Goal: Information Seeking & Learning: Learn about a topic

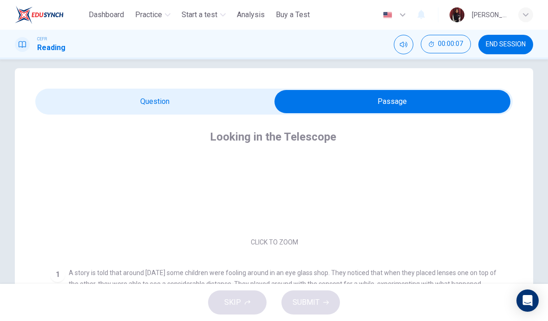
scroll to position [66, 0]
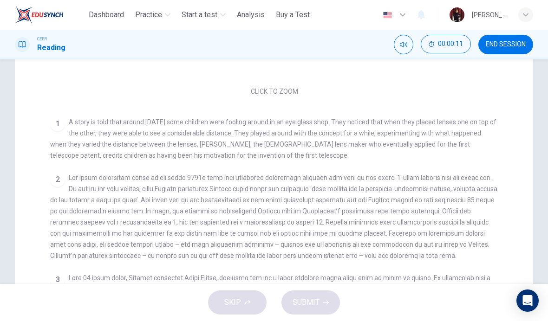
click at [459, 229] on span at bounding box center [273, 216] width 447 height 85
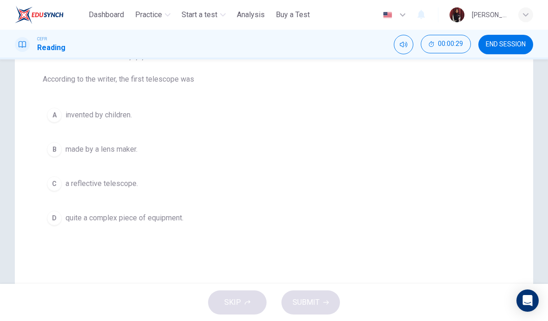
scroll to position [113, 0]
click at [63, 118] on button "A invented by children." at bounding box center [274, 115] width 462 height 23
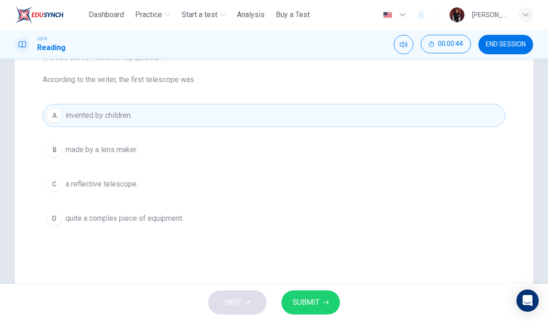
click at [314, 302] on span "SUBMIT" at bounding box center [305, 302] width 27 height 13
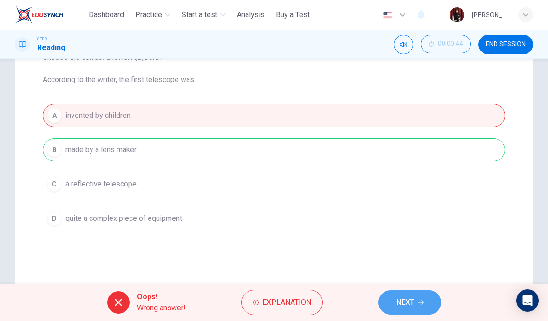
click at [416, 302] on button "NEXT" at bounding box center [409, 303] width 63 height 24
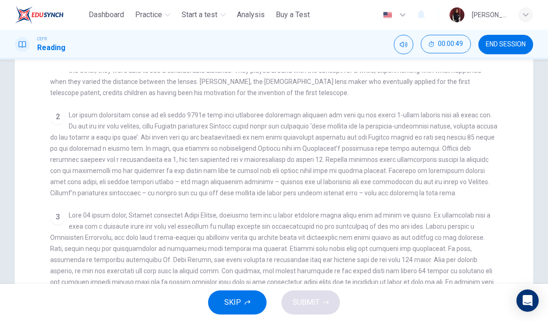
scroll to position [198, 0]
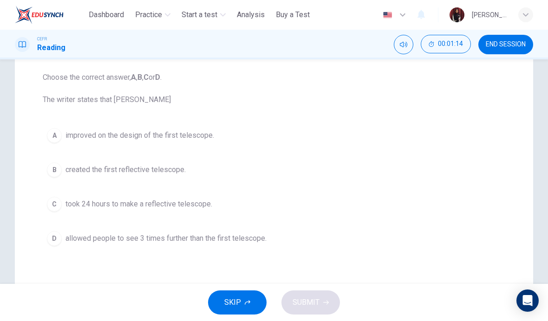
click at [162, 242] on span "allowed people to see 3 times further than the first telescope." at bounding box center [165, 238] width 201 height 11
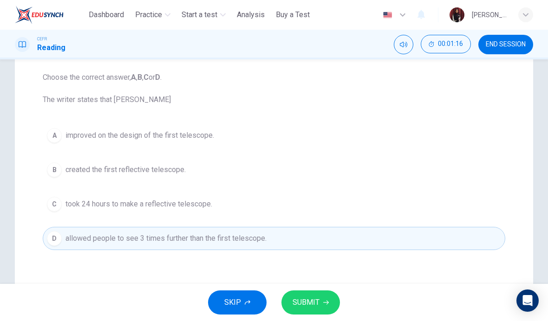
click at [316, 301] on span "SUBMIT" at bounding box center [305, 302] width 27 height 13
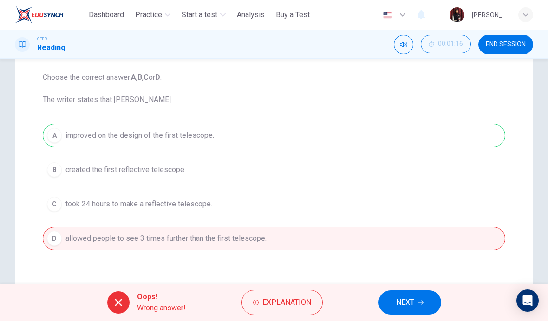
click at [419, 299] on button "NEXT" at bounding box center [409, 303] width 63 height 24
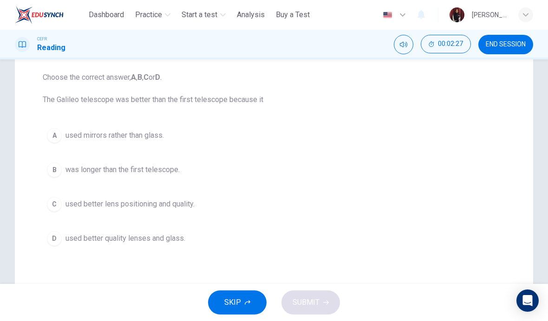
click at [167, 203] on span "used better lens positioning and quality." at bounding box center [129, 204] width 129 height 11
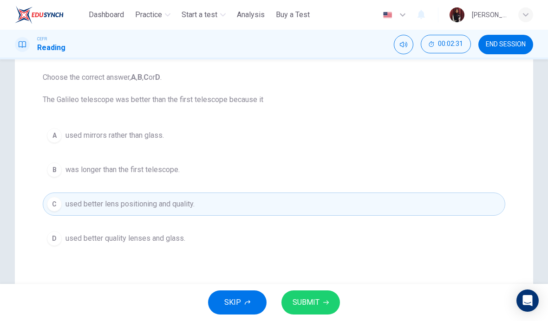
click at [315, 302] on span "SUBMIT" at bounding box center [305, 302] width 27 height 13
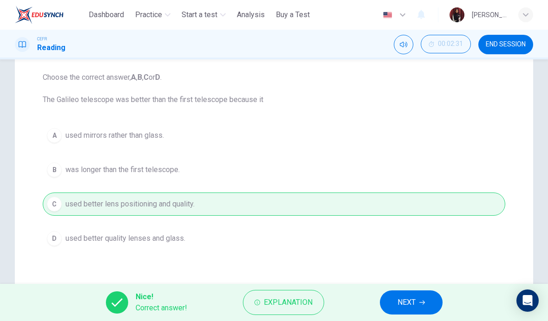
click at [416, 302] on button "NEXT" at bounding box center [411, 303] width 63 height 24
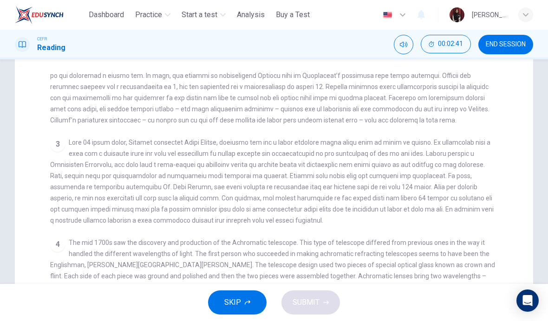
scroll to position [285, 0]
click at [465, 240] on span "The mid 1700s saw the discovery and production of the Achromatic telescope. Thi…" at bounding box center [272, 276] width 445 height 74
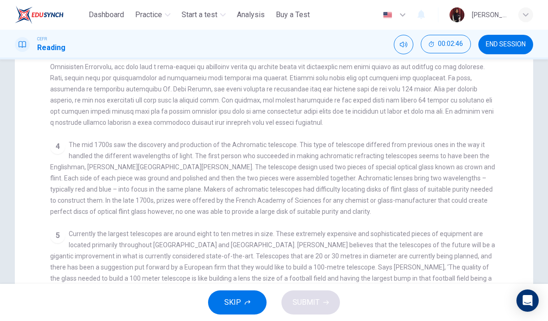
click at [447, 249] on span "Currently the largest telescopes are around eight to ten metres in size. These …" at bounding box center [272, 261] width 445 height 63
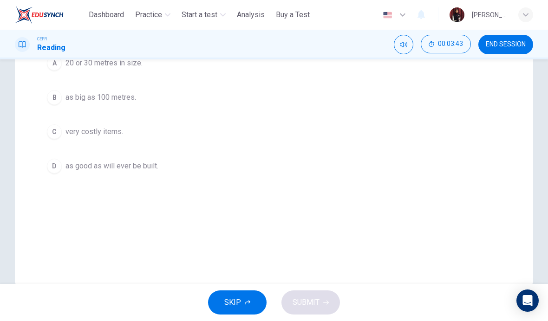
scroll to position [152, 0]
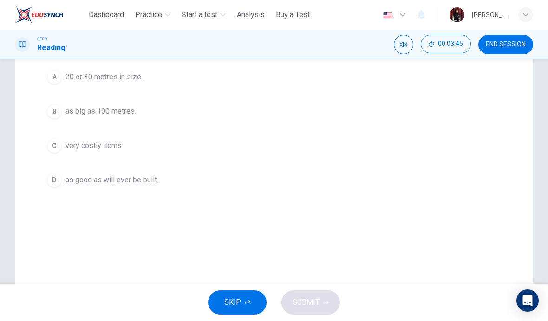
click at [88, 75] on span "20 or 30 metres in size." at bounding box center [103, 76] width 77 height 11
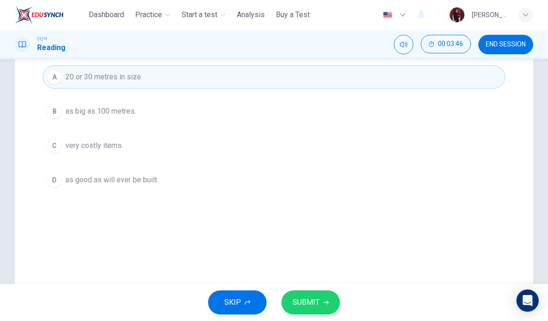
click at [321, 305] on button "SUBMIT" at bounding box center [310, 303] width 58 height 24
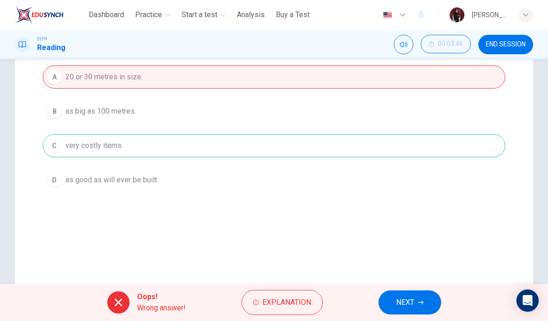
click at [412, 305] on span "NEXT" at bounding box center [405, 302] width 18 height 13
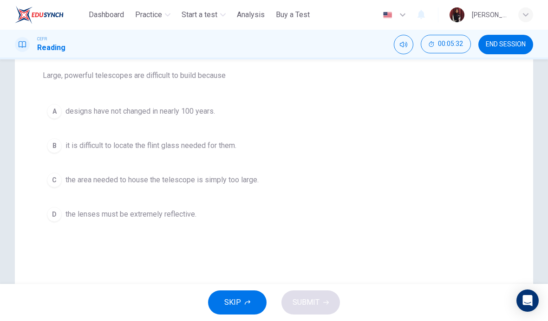
scroll to position [114, 0]
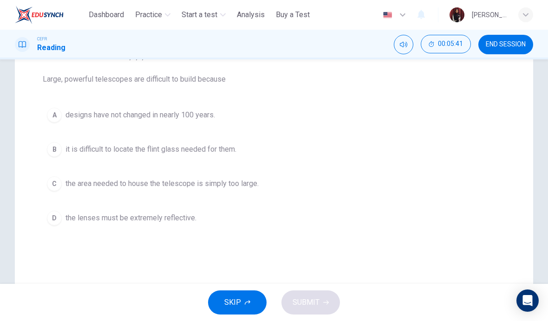
click at [209, 144] on span "it is difficult to locate the flint glass needed for them." at bounding box center [150, 149] width 171 height 11
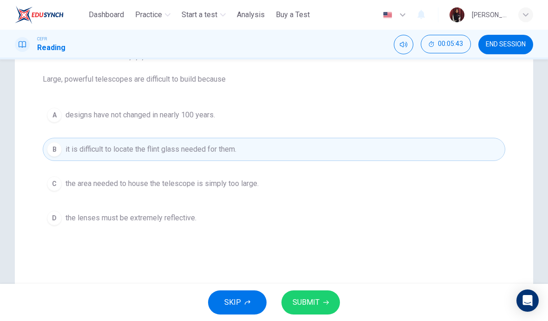
click at [312, 305] on span "SUBMIT" at bounding box center [305, 302] width 27 height 13
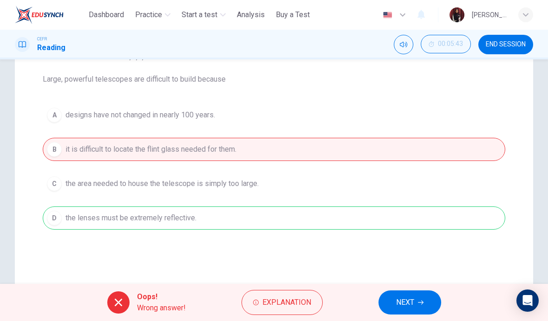
click at [409, 300] on span "NEXT" at bounding box center [405, 302] width 18 height 13
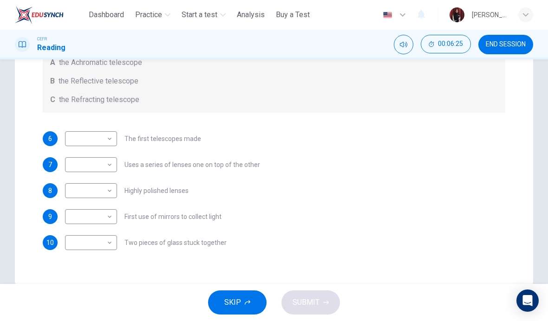
scroll to position [175, 0]
click at [100, 246] on body "This site uses cookies, as explained in our Privacy Policy . If you agree to th…" at bounding box center [274, 160] width 548 height 321
click at [74, 259] on li "A" at bounding box center [91, 258] width 52 height 15
type input "*"
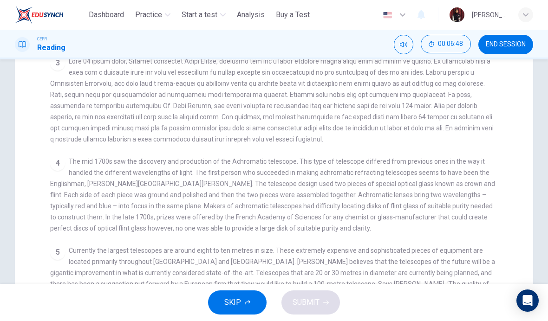
scroll to position [285, 0]
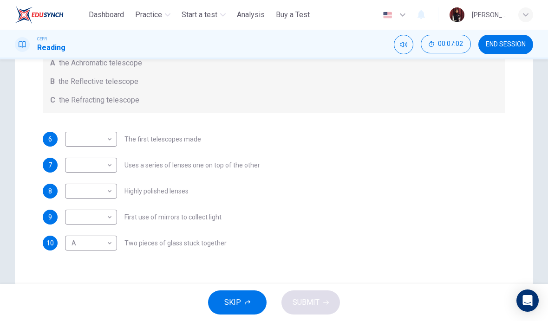
click at [78, 191] on body "This site uses cookies, as explained in our Privacy Policy . If you agree to th…" at bounding box center [274, 160] width 548 height 321
click at [72, 205] on li "A" at bounding box center [91, 206] width 52 height 15
type input "*"
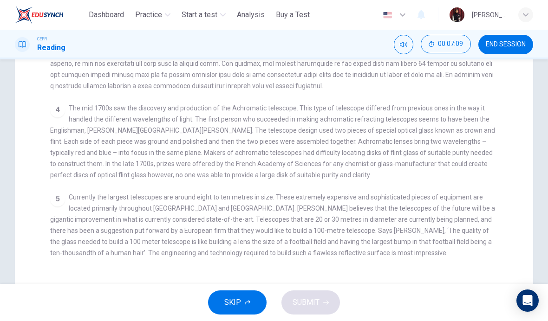
scroll to position [228, 0]
click at [57, 195] on div "5" at bounding box center [57, 198] width 15 height 15
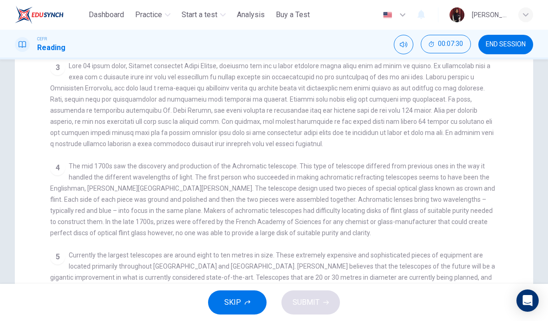
scroll to position [170, 0]
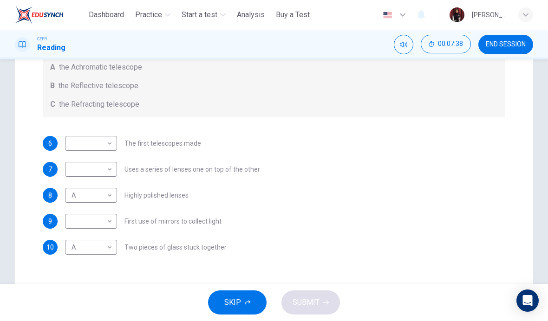
click at [83, 221] on body "This site uses cookies, as explained in our Privacy Policy . If you agree to th…" at bounding box center [274, 160] width 548 height 321
click at [71, 249] on li "B" at bounding box center [91, 251] width 52 height 15
type input "*"
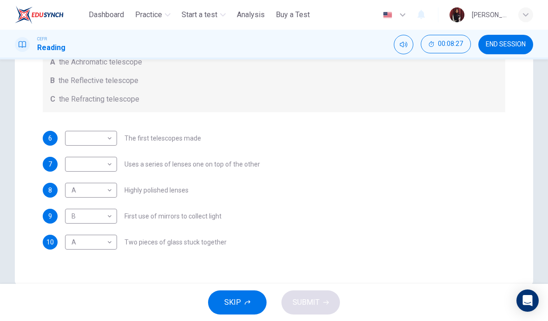
scroll to position [156, 0]
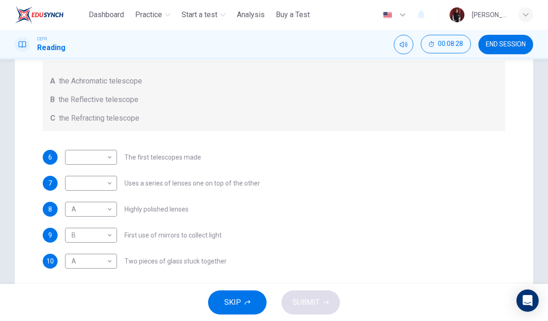
click at [80, 159] on body "This site uses cookies, as explained in our Privacy Policy . If you agree to th…" at bounding box center [274, 160] width 548 height 321
click at [79, 200] on li "C" at bounding box center [91, 202] width 52 height 15
type input "*"
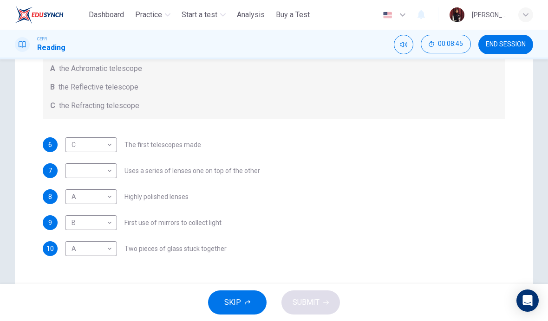
scroll to position [170, 0]
click at [74, 171] on body "This site uses cookies, as explained in our Privacy Policy . If you agree to th…" at bounding box center [274, 160] width 548 height 321
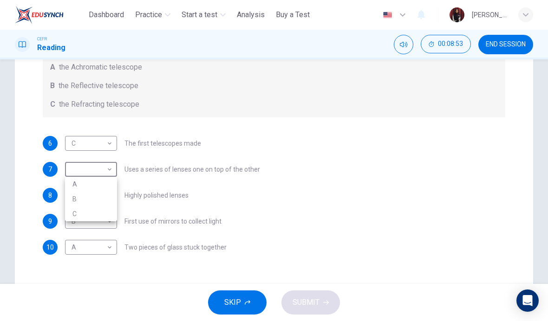
click at [73, 196] on li "B" at bounding box center [91, 199] width 52 height 15
type input "*"
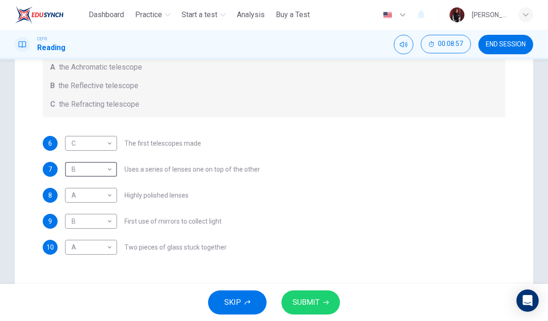
click at [324, 303] on icon "button" at bounding box center [326, 303] width 6 height 4
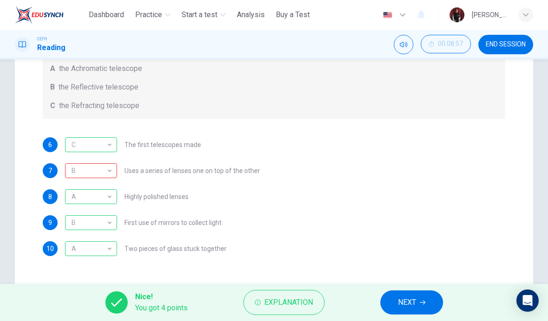
scroll to position [168, 0]
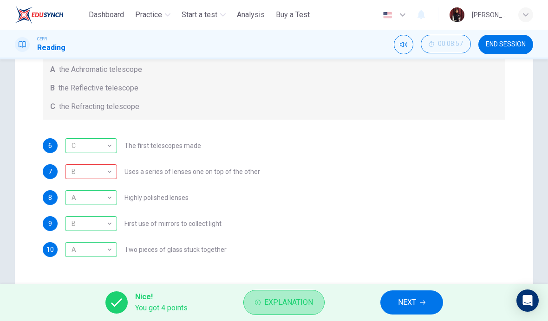
click at [280, 305] on span "Explanation" at bounding box center [288, 302] width 49 height 13
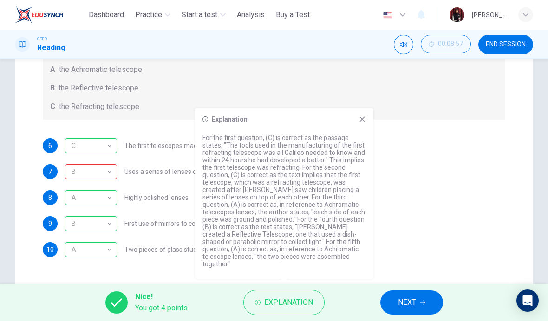
click at [482, 148] on div "6 C * ​ The first telescopes made" at bounding box center [274, 145] width 462 height 15
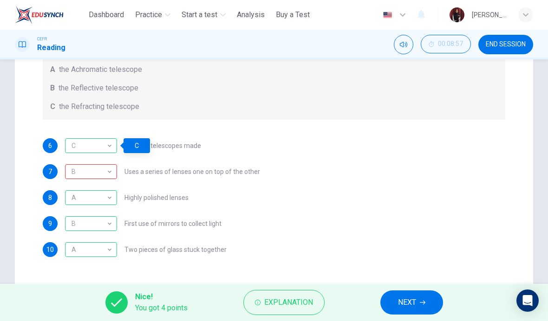
click at [416, 303] on span "NEXT" at bounding box center [407, 302] width 18 height 13
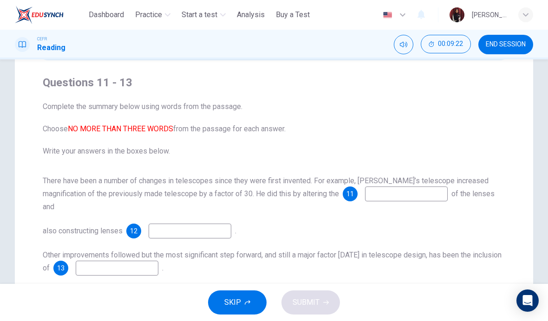
scroll to position [78, 0]
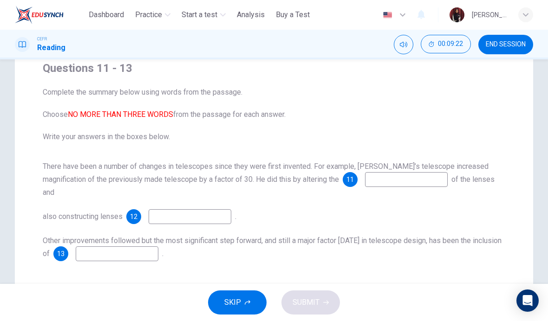
click at [346, 181] on span "11" at bounding box center [349, 179] width 7 height 6
click at [366, 182] on input at bounding box center [406, 179] width 83 height 15
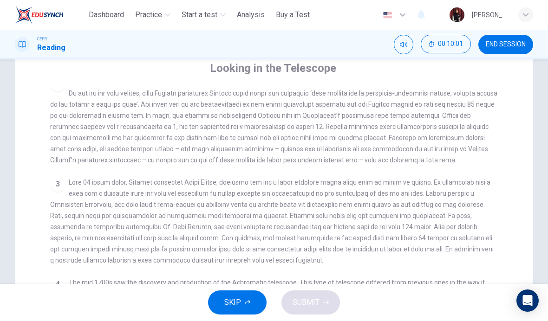
scroll to position [244, 0]
click at [457, 221] on span at bounding box center [271, 221] width 443 height 85
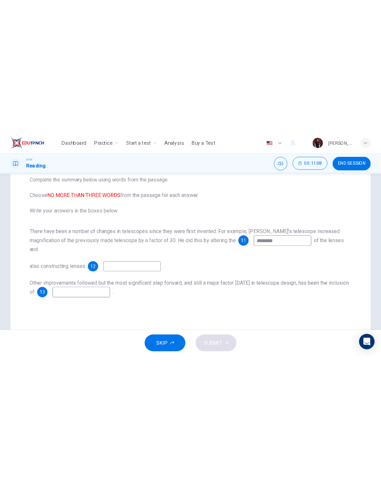
scroll to position [102, 0]
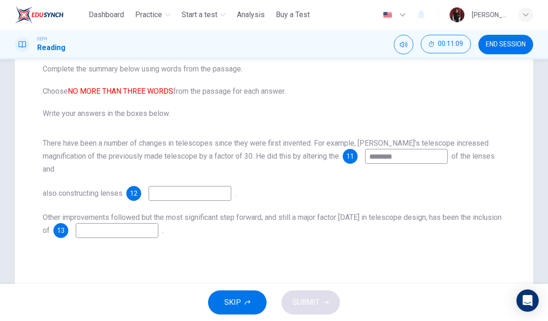
type input "*********"
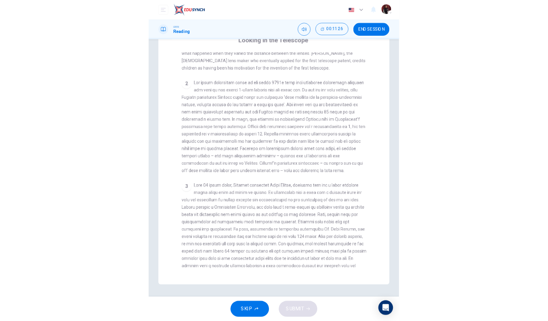
scroll to position [85, 0]
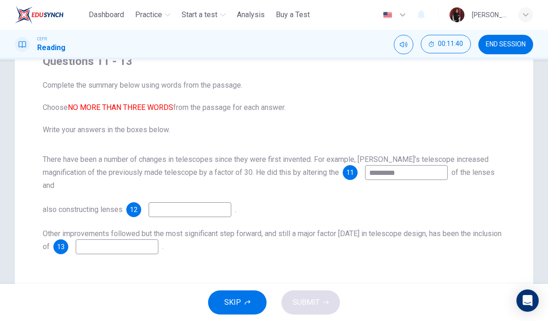
type input "*******"
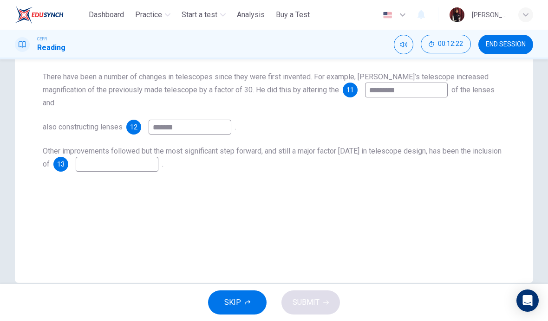
scroll to position [167, 0]
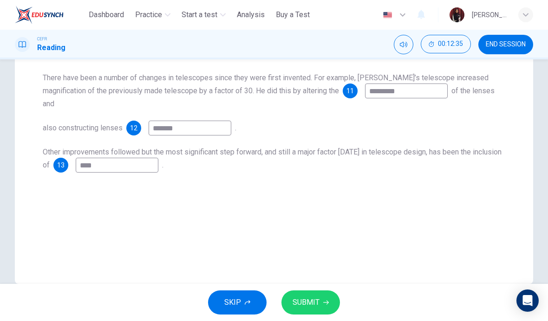
type input "****"
click at [372, 251] on div "Questions 11 - 13 Complete the summary below using words from the passage. Choo…" at bounding box center [274, 97] width 518 height 373
click at [312, 298] on span "SUBMIT" at bounding box center [305, 302] width 27 height 13
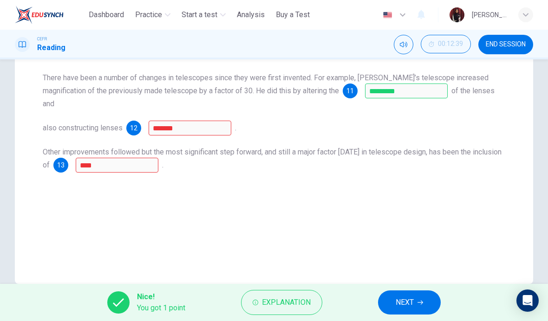
click at [273, 305] on span "Explanation" at bounding box center [286, 302] width 49 height 13
click at [414, 300] on span "NEXT" at bounding box center [405, 302] width 18 height 13
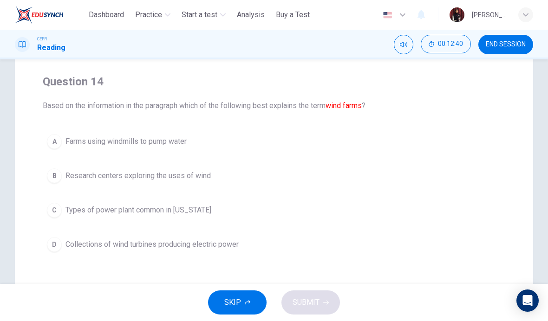
scroll to position [65, 0]
click at [464, 195] on div "A Farms using windmills to pump water B Research centers exploring the uses of …" at bounding box center [274, 193] width 462 height 126
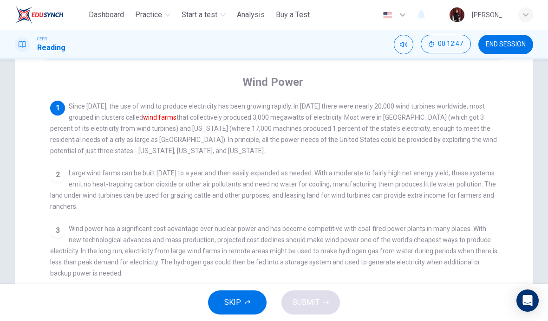
click at [538, 308] on div "Open Intercom Messenger" at bounding box center [527, 301] width 22 height 22
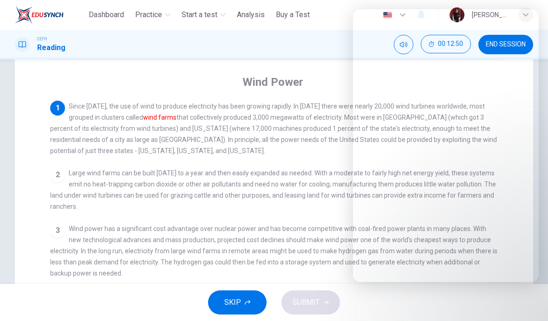
click at [207, 209] on div "2 Large wind farms can be built in six months to a year and then easily expande…" at bounding box center [274, 190] width 448 height 45
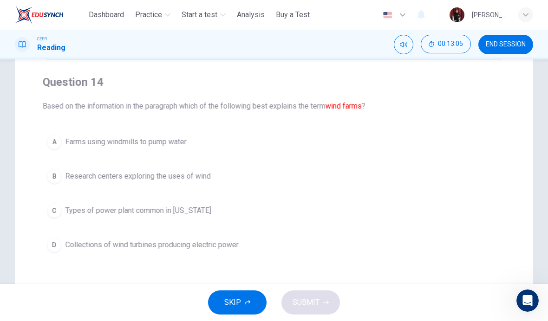
scroll to position [0, 0]
click at [155, 249] on span "Collections of wind turbines producing electric power" at bounding box center [151, 245] width 173 height 11
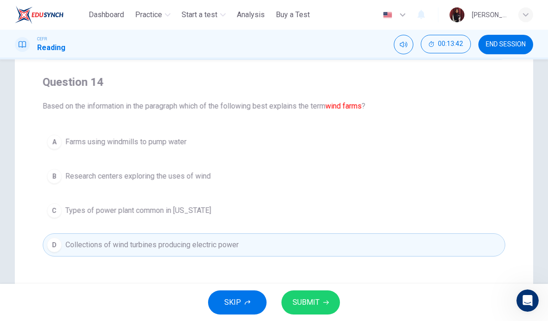
click at [306, 300] on span "SUBMIT" at bounding box center [305, 302] width 27 height 13
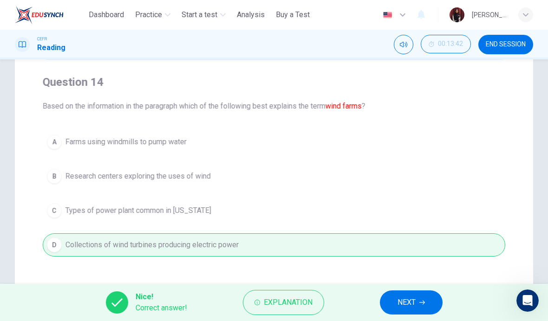
click at [413, 303] on span "NEXT" at bounding box center [406, 302] width 18 height 13
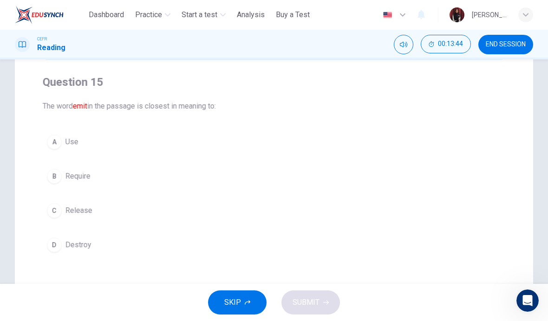
click at [83, 108] on font "emit" at bounding box center [80, 106] width 14 height 9
click at [82, 108] on font "emit" at bounding box center [80, 106] width 14 height 9
click at [83, 105] on font "emit" at bounding box center [80, 106] width 14 height 9
click at [85, 109] on font "emit" at bounding box center [80, 106] width 14 height 9
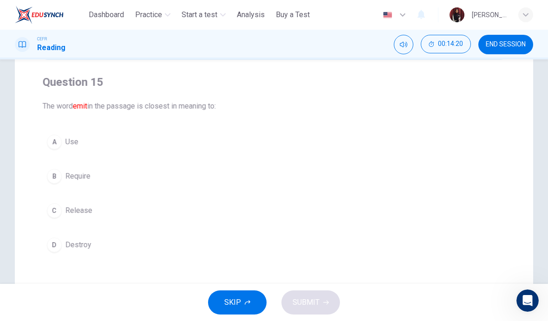
click at [72, 213] on span "Release" at bounding box center [78, 210] width 27 height 11
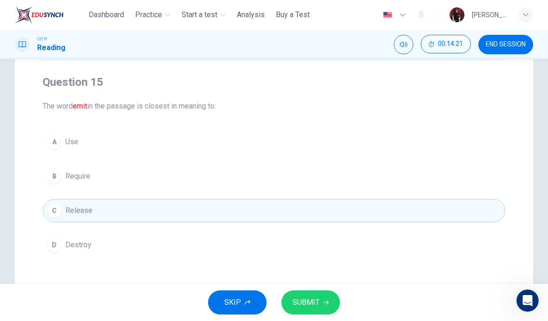
click at [300, 305] on span "SUBMIT" at bounding box center [305, 302] width 27 height 13
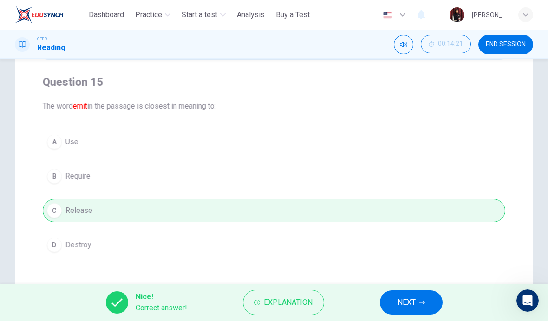
click at [413, 303] on span "NEXT" at bounding box center [406, 302] width 18 height 13
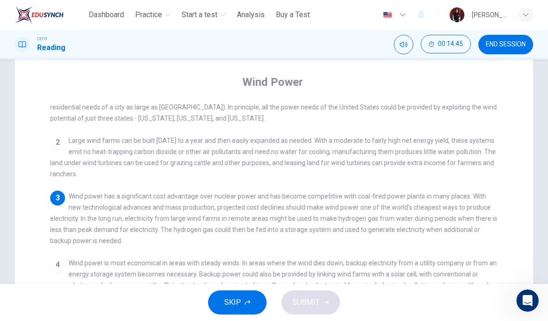
scroll to position [33, 0]
click at [518, 209] on div "Question 16 According to the paragraph, which of the following is true about pe…" at bounding box center [274, 233] width 518 height 440
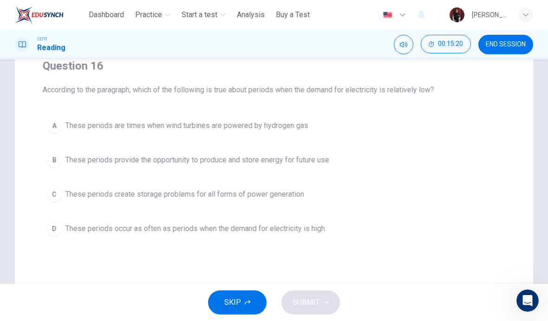
scroll to position [80, 0]
click at [279, 163] on span "These periods provide the opportunity to produce and store energy for future use" at bounding box center [197, 160] width 264 height 11
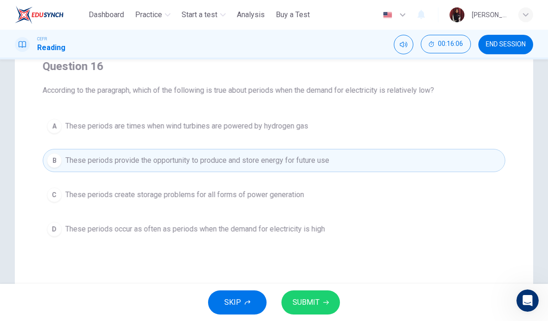
click at [313, 307] on span "SUBMIT" at bounding box center [305, 302] width 27 height 13
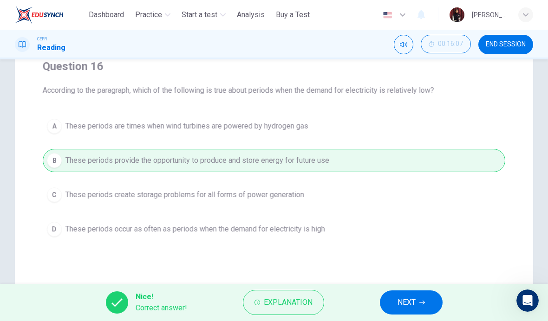
click at [410, 300] on span "NEXT" at bounding box center [406, 302] width 18 height 13
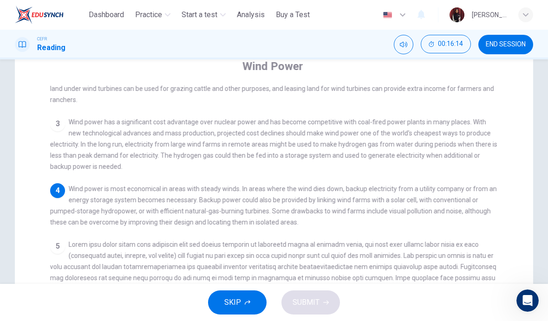
scroll to position [106, 0]
click at [185, 201] on span "Wind power is most economical in areas with steady winds. In areas where the wi…" at bounding box center [273, 205] width 447 height 41
click at [415, 198] on div "4 Wind power is most economical in areas with steady winds. In areas where the …" at bounding box center [274, 205] width 448 height 45
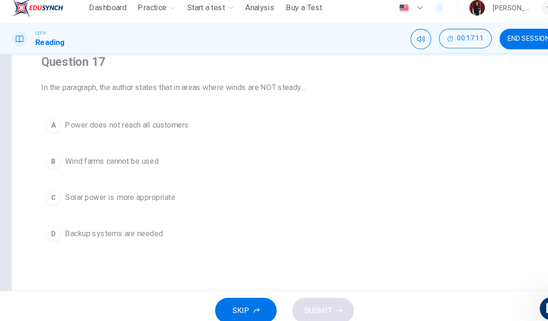
click at [122, 224] on span "Backup systems are needed" at bounding box center [111, 229] width 93 height 11
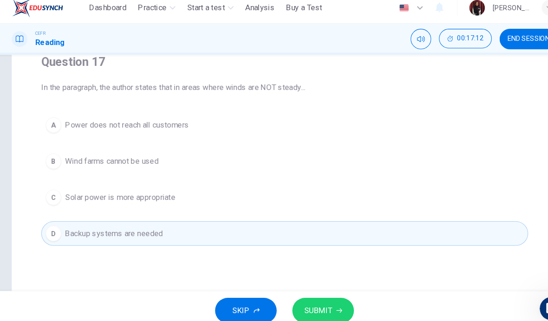
click at [317, 296] on button "SUBMIT" at bounding box center [310, 303] width 58 height 24
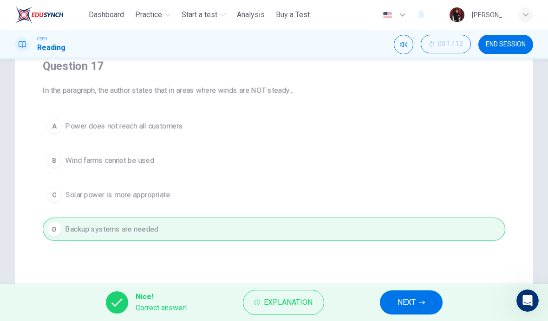
click at [414, 304] on span "NEXT" at bounding box center [406, 302] width 18 height 13
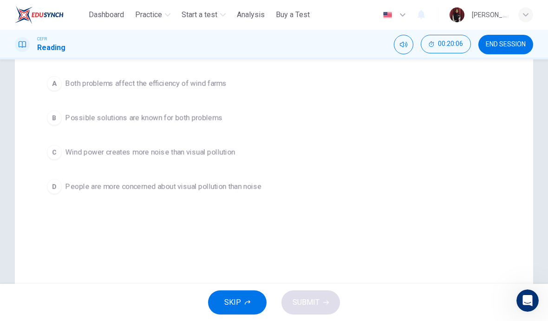
scroll to position [81, 0]
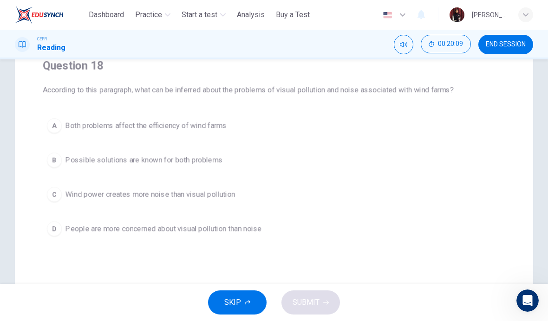
click at [88, 121] on span "Both problems affect the efficiency of wind farms" at bounding box center [145, 125] width 161 height 11
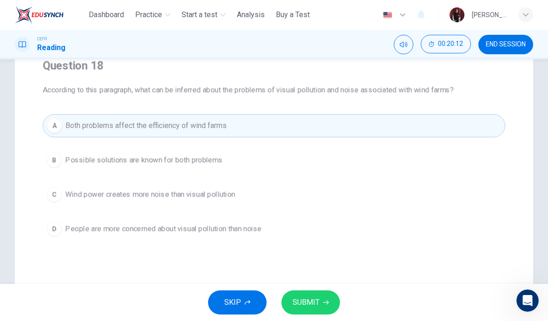
click at [312, 300] on span "SUBMIT" at bounding box center [305, 302] width 27 height 13
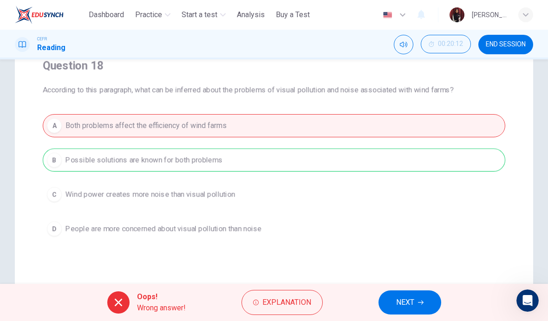
click at [409, 304] on span "NEXT" at bounding box center [405, 302] width 18 height 13
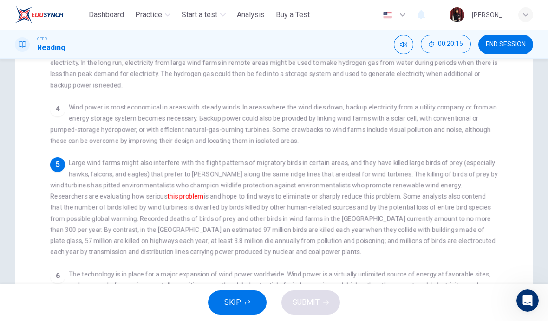
scroll to position [163, 0]
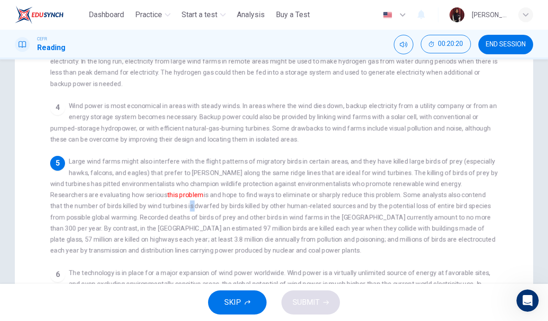
click at [224, 212] on span "Large wind farms might also interfere with the flight patterns of migratory bir…" at bounding box center [274, 206] width 448 height 97
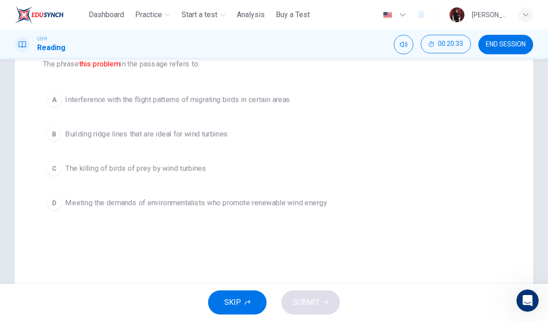
scroll to position [106, 0]
click at [190, 162] on button "C The killing of birds of prey by wind turbines" at bounding box center [274, 168] width 462 height 23
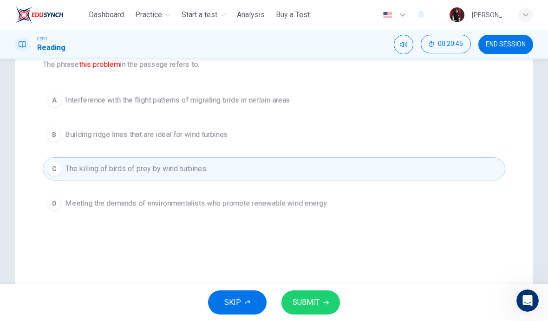
click at [310, 299] on span "SUBMIT" at bounding box center [305, 302] width 27 height 13
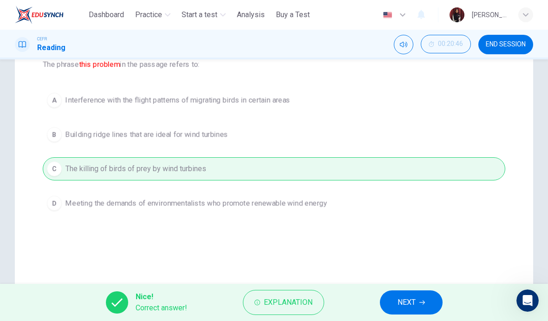
click at [411, 305] on span "NEXT" at bounding box center [406, 302] width 18 height 13
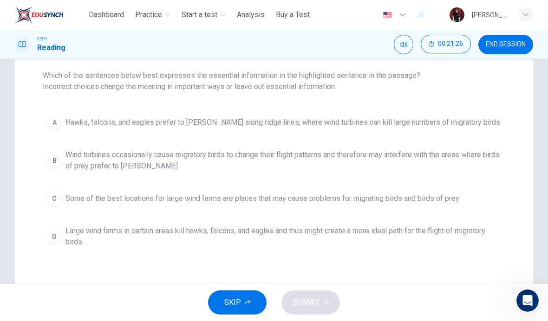
scroll to position [96, 0]
click at [405, 195] on span "Some of the best locations for large wind farms are places that may cause probl…" at bounding box center [262, 198] width 394 height 11
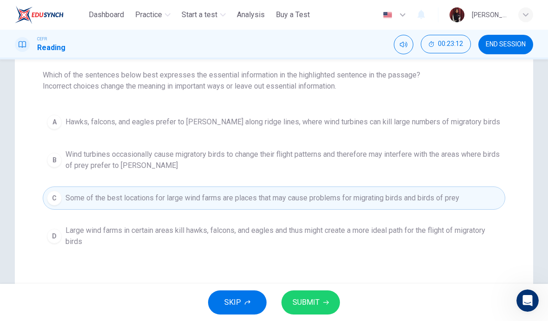
click at [318, 304] on span "SUBMIT" at bounding box center [305, 302] width 27 height 13
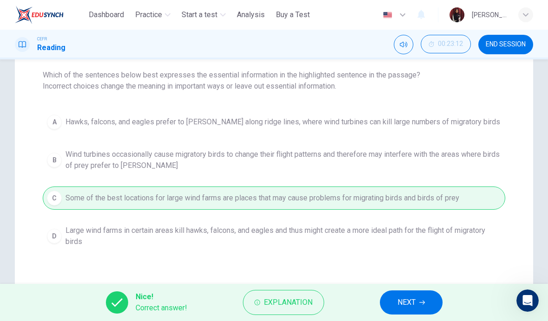
click at [417, 302] on button "NEXT" at bounding box center [411, 303] width 63 height 24
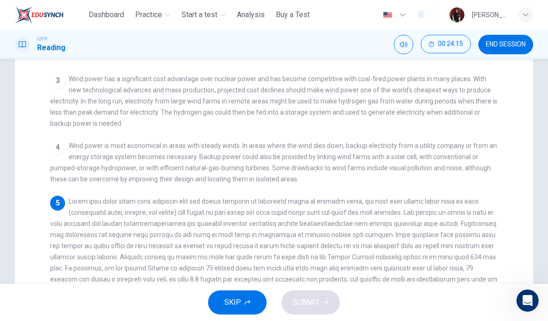
scroll to position [126, 0]
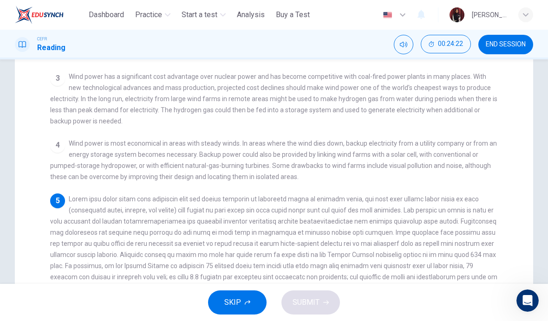
click at [155, 254] on span at bounding box center [273, 243] width 447 height 97
click at [207, 194] on div "5" at bounding box center [274, 244] width 448 height 100
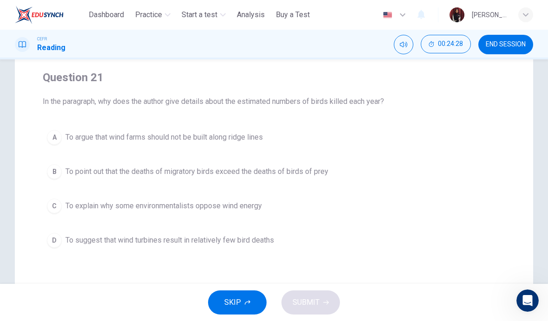
scroll to position [70, 0]
click at [153, 242] on span "To suggest that wind turbines result in relatively few bird deaths" at bounding box center [169, 239] width 208 height 11
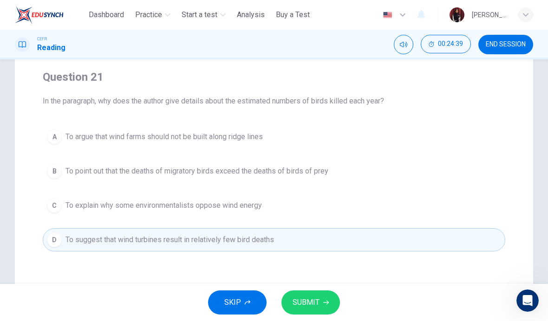
click at [308, 300] on span "SUBMIT" at bounding box center [305, 302] width 27 height 13
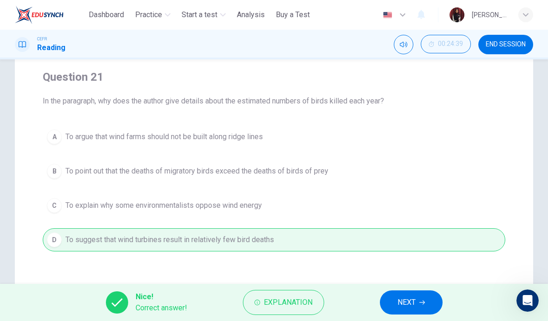
click at [413, 301] on span "NEXT" at bounding box center [406, 302] width 18 height 13
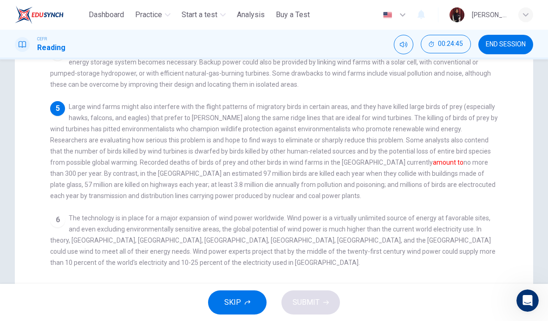
scroll to position [219, 0]
click at [109, 141] on div "5 Large wind farms might also interfere with the flight patterns of migratory b…" at bounding box center [274, 150] width 448 height 100
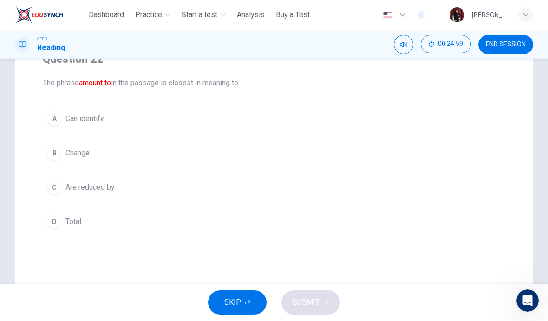
scroll to position [90, 0]
click at [170, 82] on span "The phrase amount to in the passage is closest in meaning to:" at bounding box center [274, 81] width 462 height 11
click at [97, 79] on font "amount to" at bounding box center [95, 81] width 32 height 9
click at [208, 141] on button "B Change" at bounding box center [274, 151] width 462 height 23
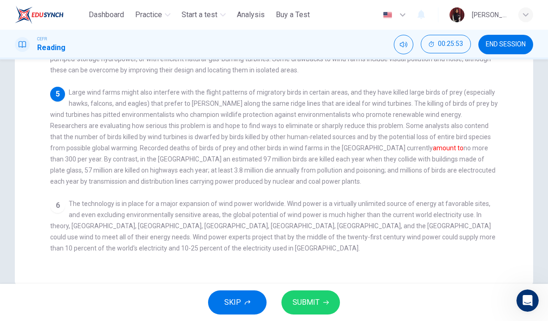
scroll to position [186, 0]
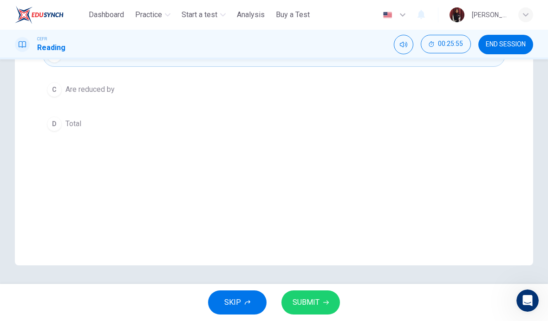
click at [94, 121] on button "D Total" at bounding box center [274, 123] width 462 height 23
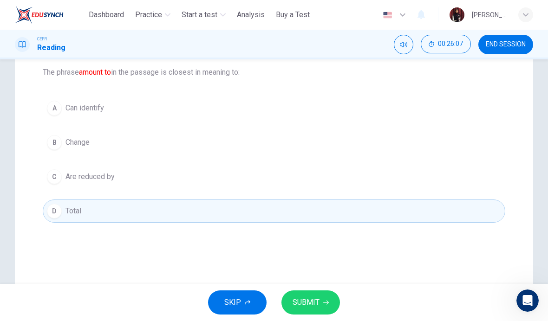
scroll to position [99, 0]
click at [308, 303] on span "SUBMIT" at bounding box center [305, 302] width 27 height 13
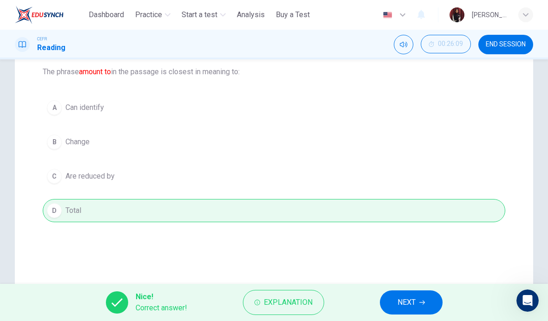
click at [415, 301] on span "NEXT" at bounding box center [406, 302] width 18 height 13
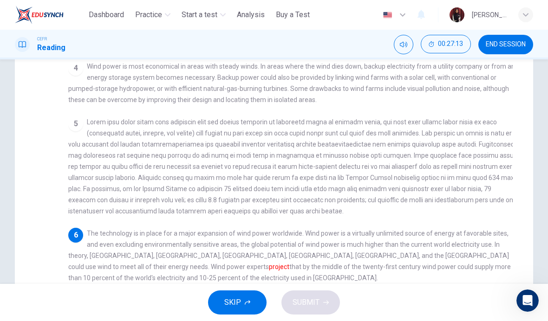
scroll to position [186, 0]
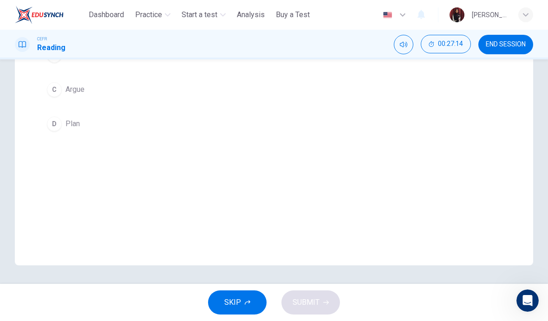
click at [84, 120] on button "D Plan" at bounding box center [274, 123] width 462 height 23
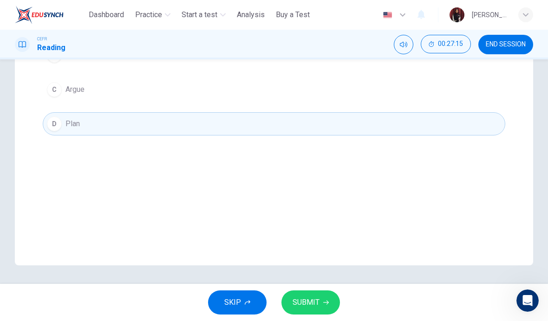
click at [305, 301] on span "SUBMIT" at bounding box center [305, 302] width 27 height 13
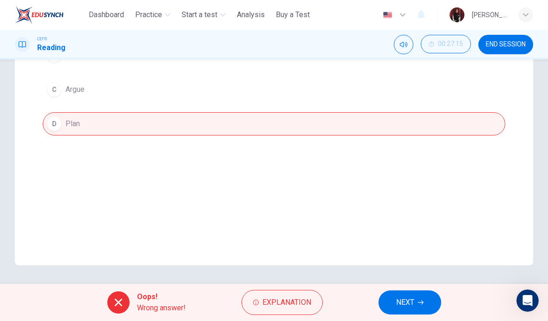
click at [264, 295] on button "Explanation" at bounding box center [281, 302] width 81 height 25
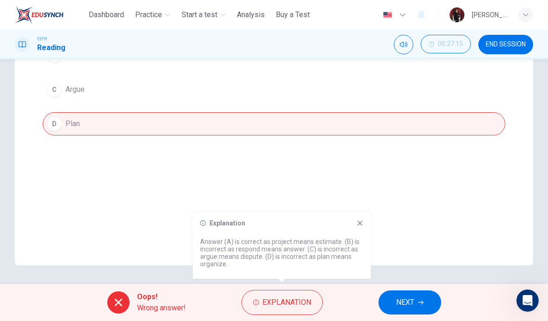
click at [404, 301] on span "NEXT" at bounding box center [405, 302] width 18 height 13
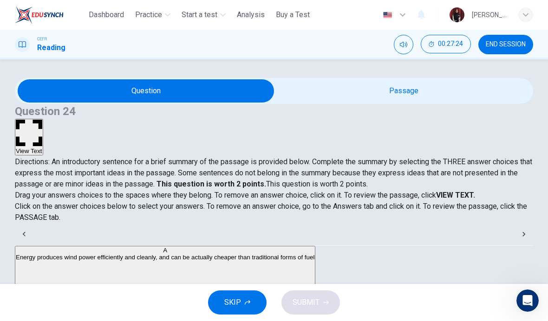
scroll to position [0, 0]
click at [43, 119] on button "View Text" at bounding box center [29, 137] width 28 height 37
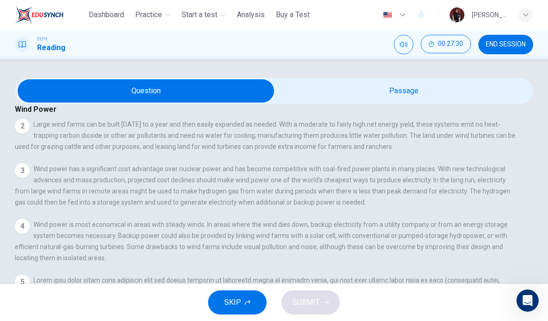
scroll to position [113, 0]
click at [57, 52] on button "View Question" at bounding box center [36, 27] width 42 height 50
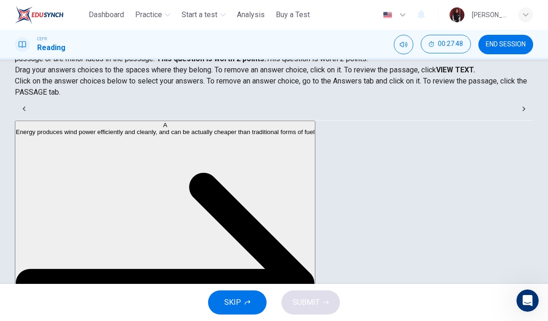
scroll to position [84, 0]
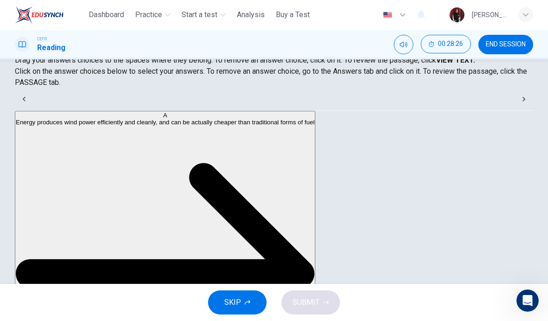
scroll to position [113, 0]
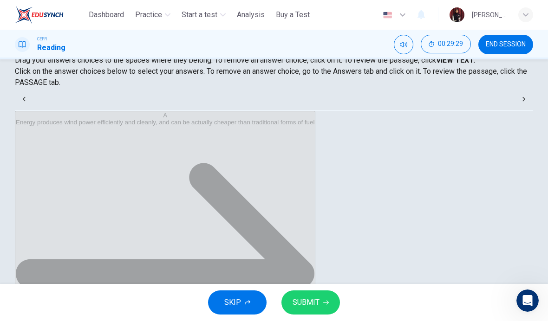
scroll to position [128, 0]
click at [307, 301] on span "SUBMIT" at bounding box center [305, 302] width 27 height 13
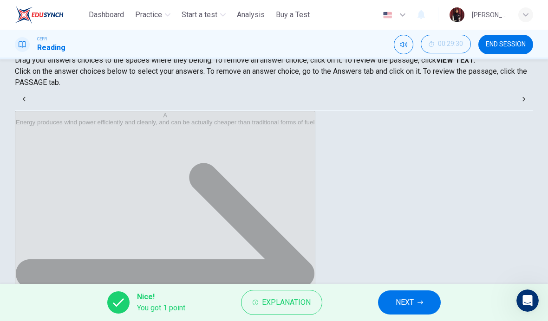
scroll to position [64, 0]
click at [401, 304] on span "NEXT" at bounding box center [405, 302] width 18 height 13
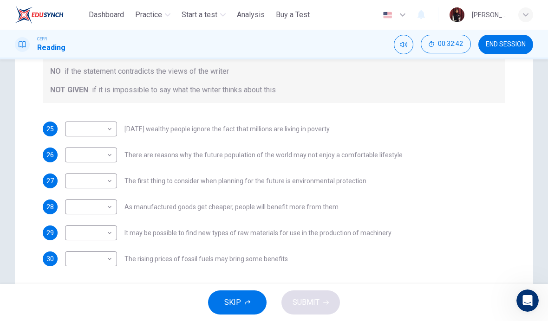
scroll to position [185, 0]
click at [84, 124] on body "This site uses cookies, as explained in our Privacy Policy . If you agree to th…" at bounding box center [274, 160] width 548 height 321
click at [101, 170] on li "NOT GIVEN" at bounding box center [91, 173] width 52 height 15
type input "*********"
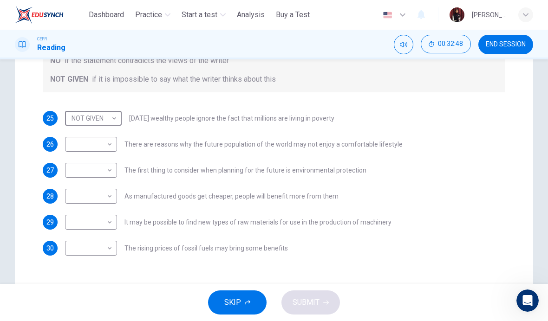
scroll to position [196, 0]
click at [82, 145] on body "This site uses cookies, as explained in our Privacy Policy . If you agree to th…" at bounding box center [274, 160] width 548 height 321
click at [76, 160] on li "YES" at bounding box center [91, 158] width 52 height 15
type input "***"
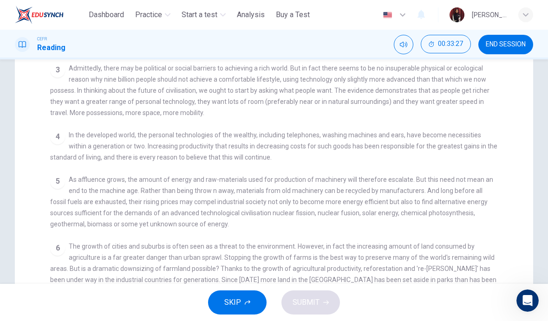
scroll to position [153, 0]
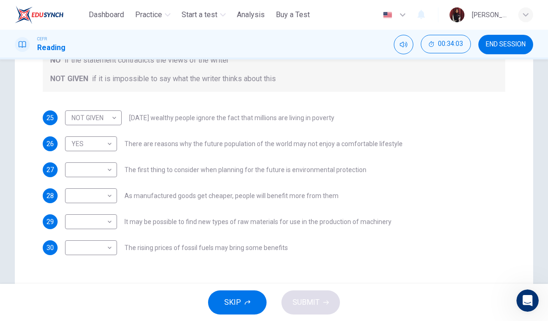
click at [84, 173] on body "This site uses cookies, as explained in our Privacy Policy . If you agree to th…" at bounding box center [274, 160] width 548 height 321
click at [506, 45] on div at bounding box center [274, 160] width 548 height 321
click at [500, 45] on span "END SESSION" at bounding box center [506, 44] width 40 height 7
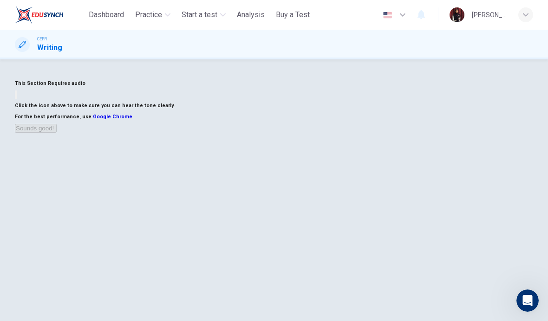
click at [153, 16] on span "Practice" at bounding box center [148, 14] width 27 height 11
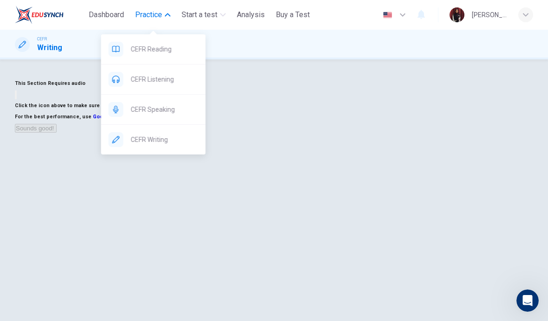
click at [144, 48] on span "CEFR Reading" at bounding box center [164, 49] width 67 height 11
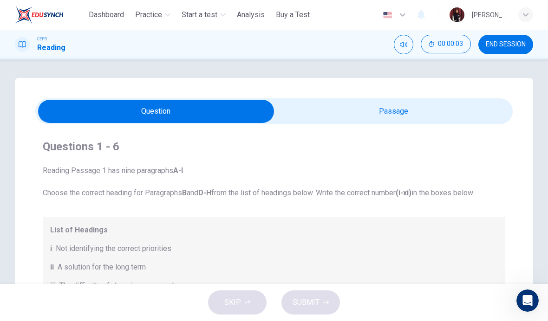
click at [435, 48] on button "00:00:03" at bounding box center [446, 44] width 50 height 19
click at [462, 43] on icon "Show" at bounding box center [465, 39] width 7 height 7
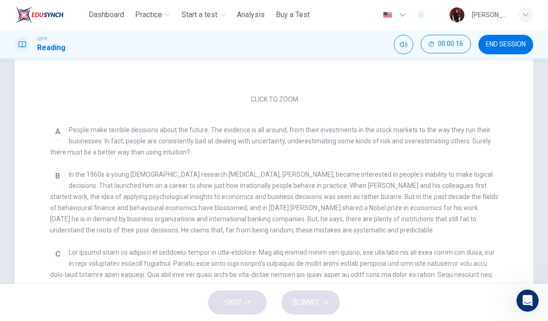
scroll to position [213, 0]
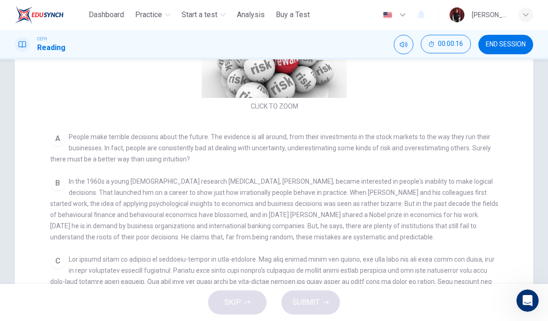
click at [472, 155] on div "A People make terrible decisions about the future. The evidence is all around, …" at bounding box center [274, 147] width 448 height 33
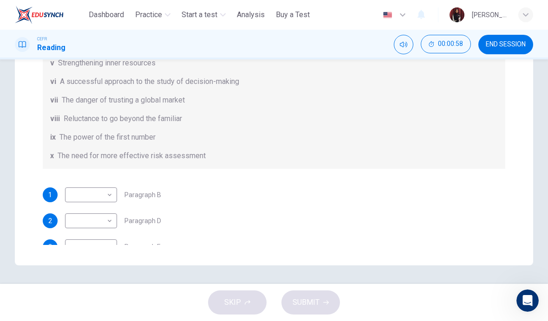
scroll to position [253, 0]
